Goal: Information Seeking & Learning: Check status

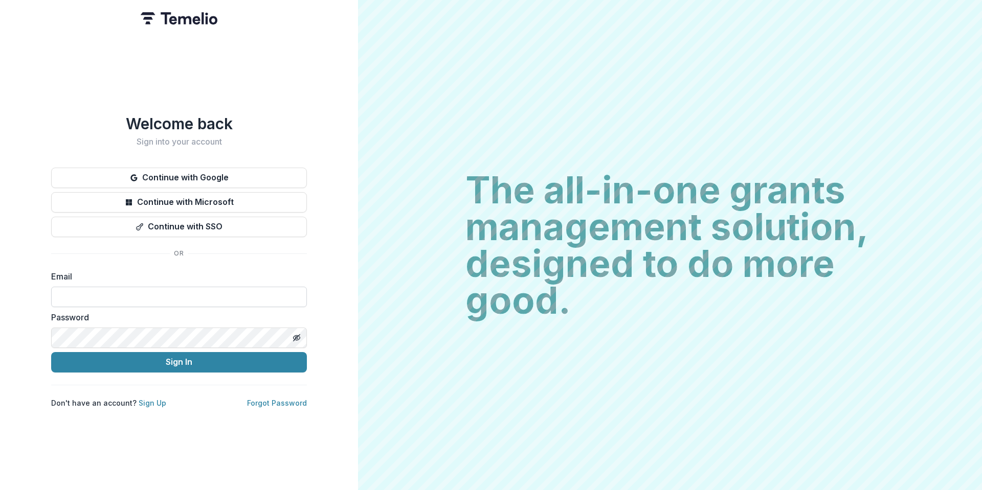
click at [111, 295] on input at bounding box center [179, 297] width 256 height 20
type input "**********"
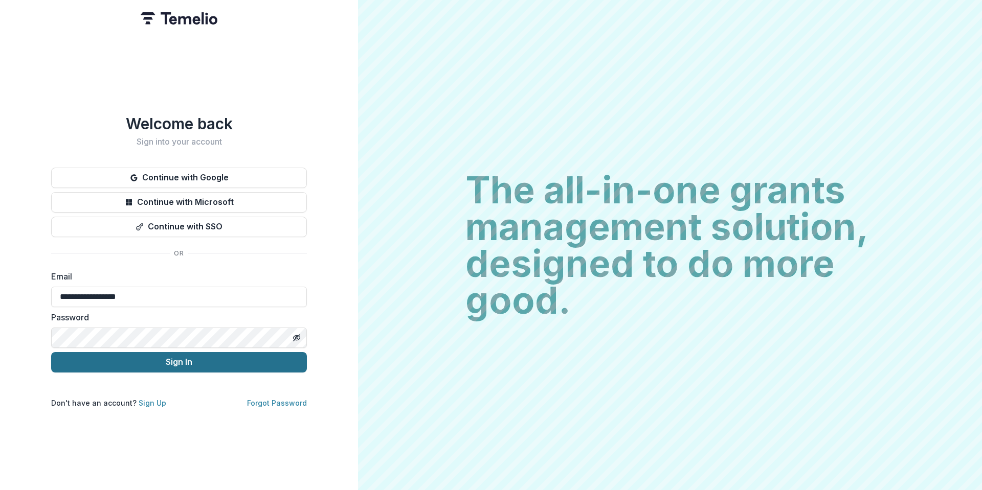
click at [158, 360] on button "Sign In" at bounding box center [179, 362] width 256 height 20
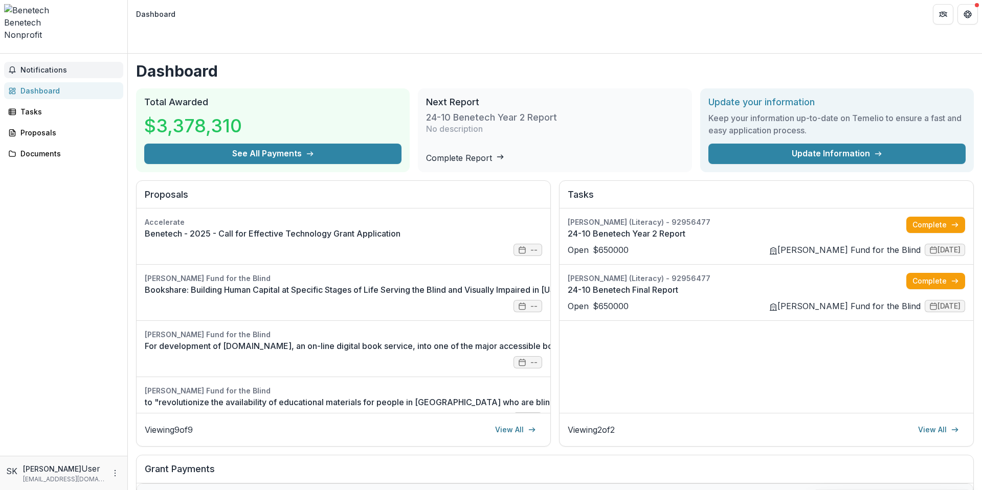
click at [34, 66] on span "Notifications" at bounding box center [69, 70] width 99 height 9
click at [33, 123] on div "Proposals" at bounding box center [67, 128] width 95 height 11
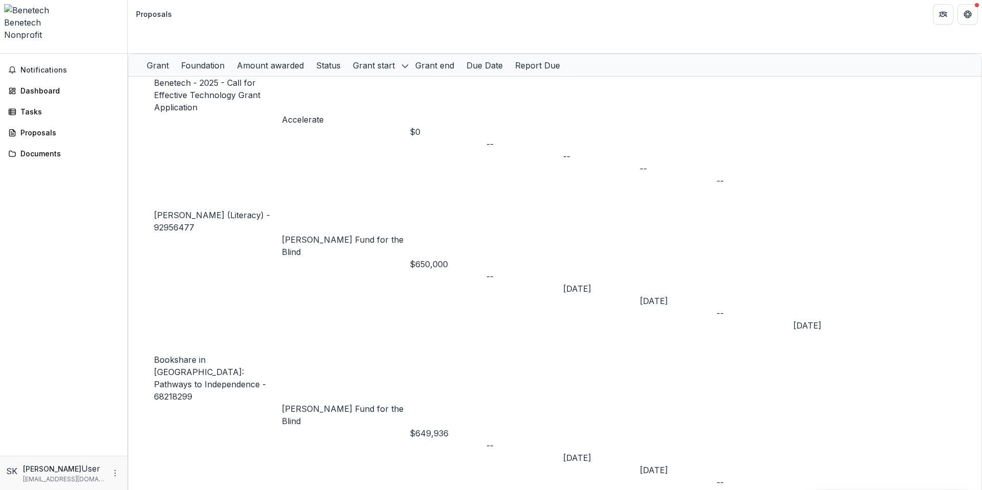
click at [254, 78] on link "Benetech - 2025 - Call for Effective Technology Grant Application" at bounding box center [207, 95] width 106 height 35
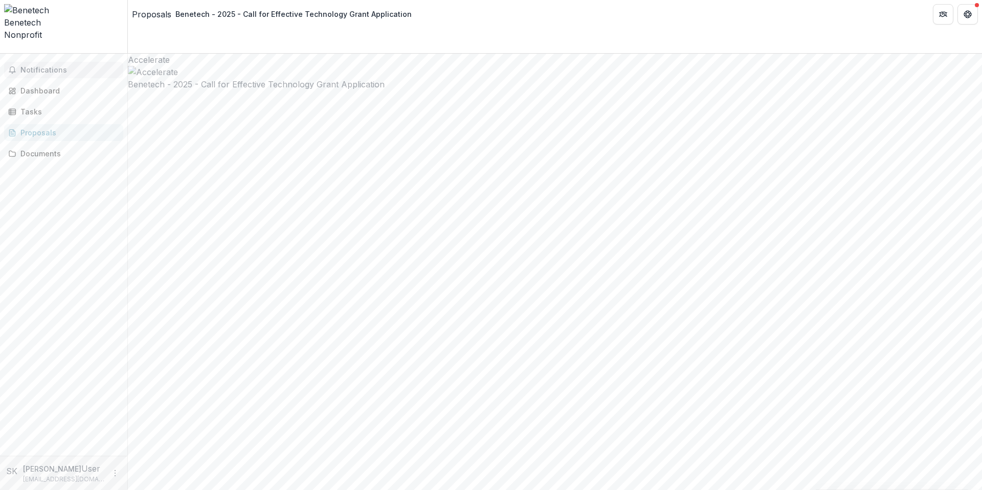
click at [41, 66] on span "Notifications" at bounding box center [69, 70] width 99 height 9
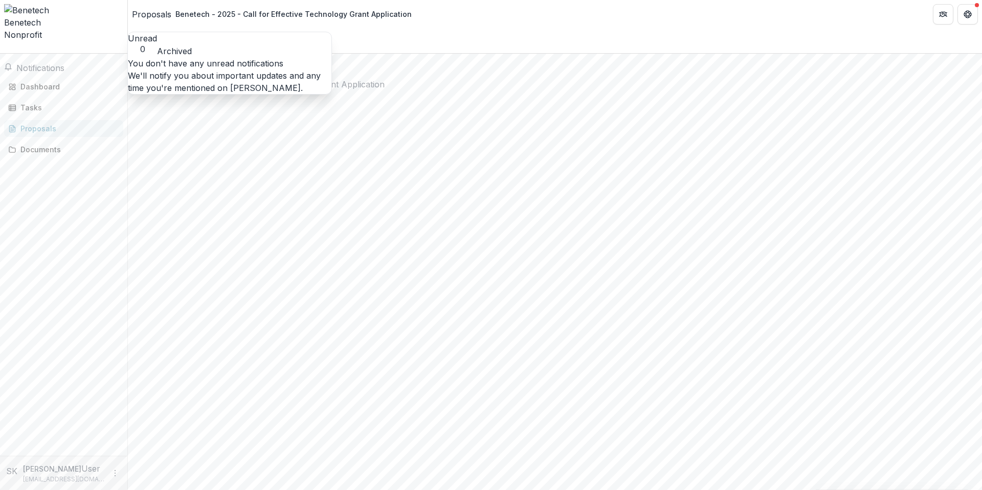
click at [192, 45] on button "Archived" at bounding box center [174, 51] width 35 height 12
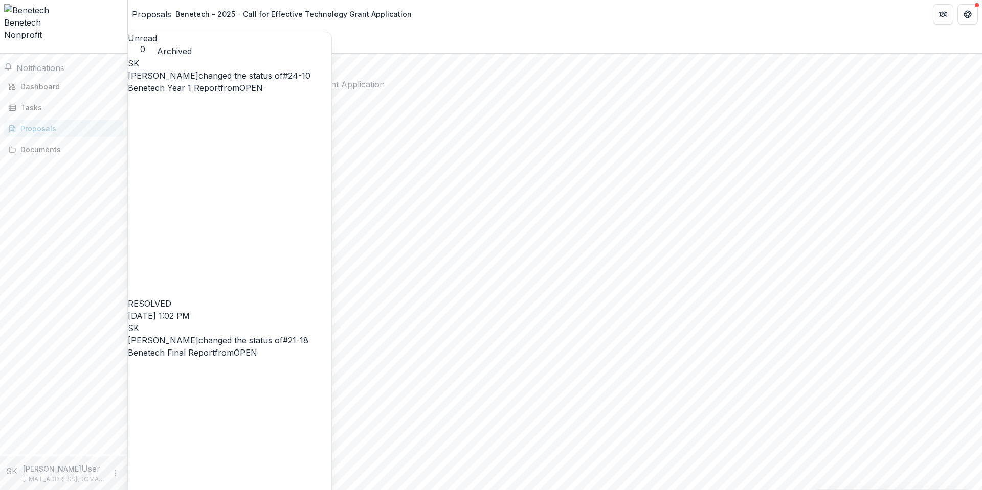
click at [215, 84] on link "#24-10 Benetech Year 1 Report" at bounding box center [219, 82] width 183 height 23
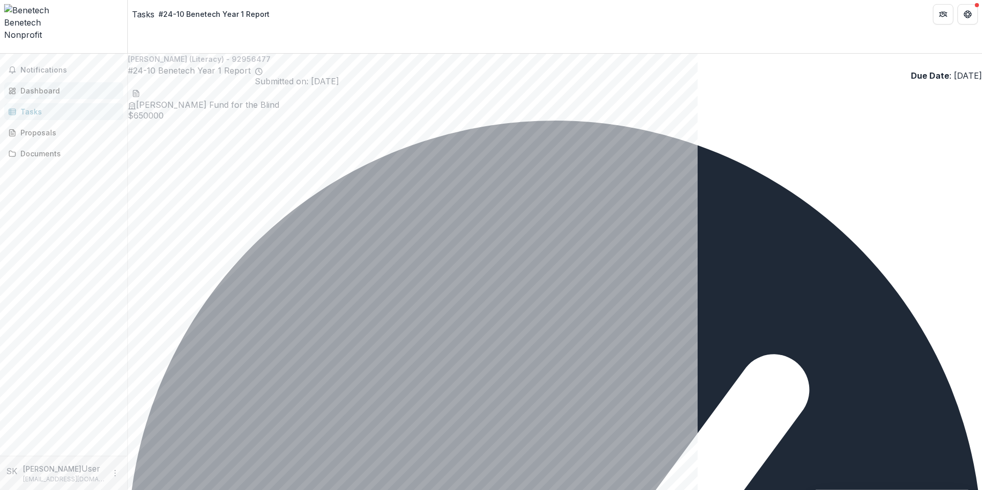
click at [27, 85] on div "Dashboard" at bounding box center [67, 90] width 95 height 11
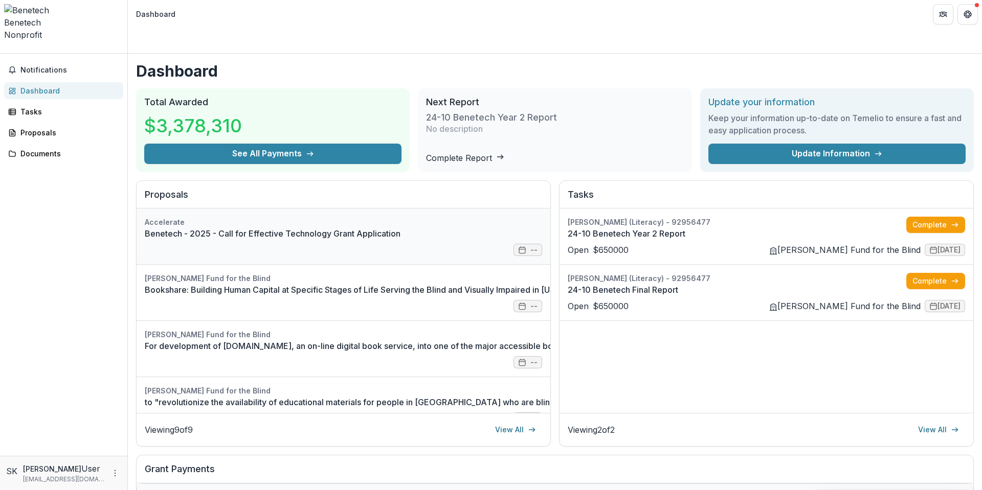
click at [519, 228] on link "Benetech - 2025 - Call for Effective Technology Grant Application" at bounding box center [343, 234] width 397 height 12
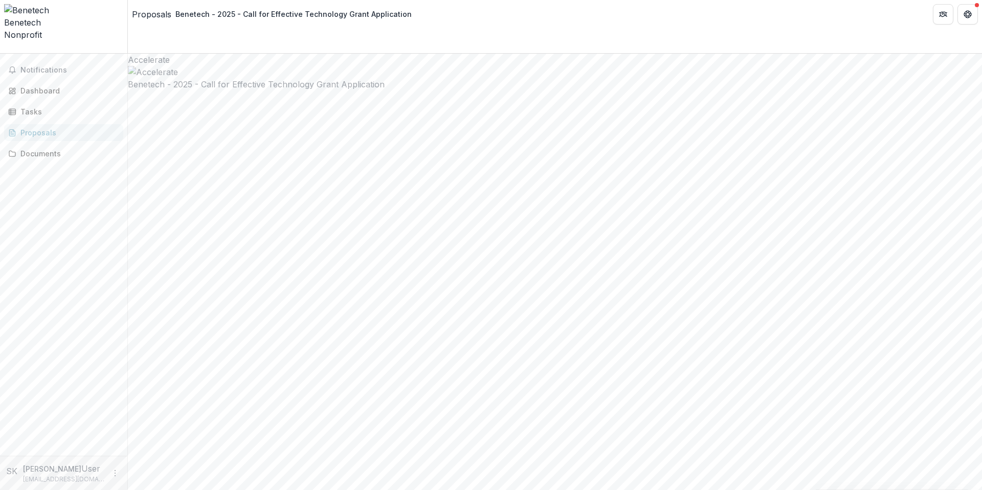
click at [26, 85] on div "Dashboard" at bounding box center [67, 90] width 95 height 11
